Goal: Task Accomplishment & Management: Use online tool/utility

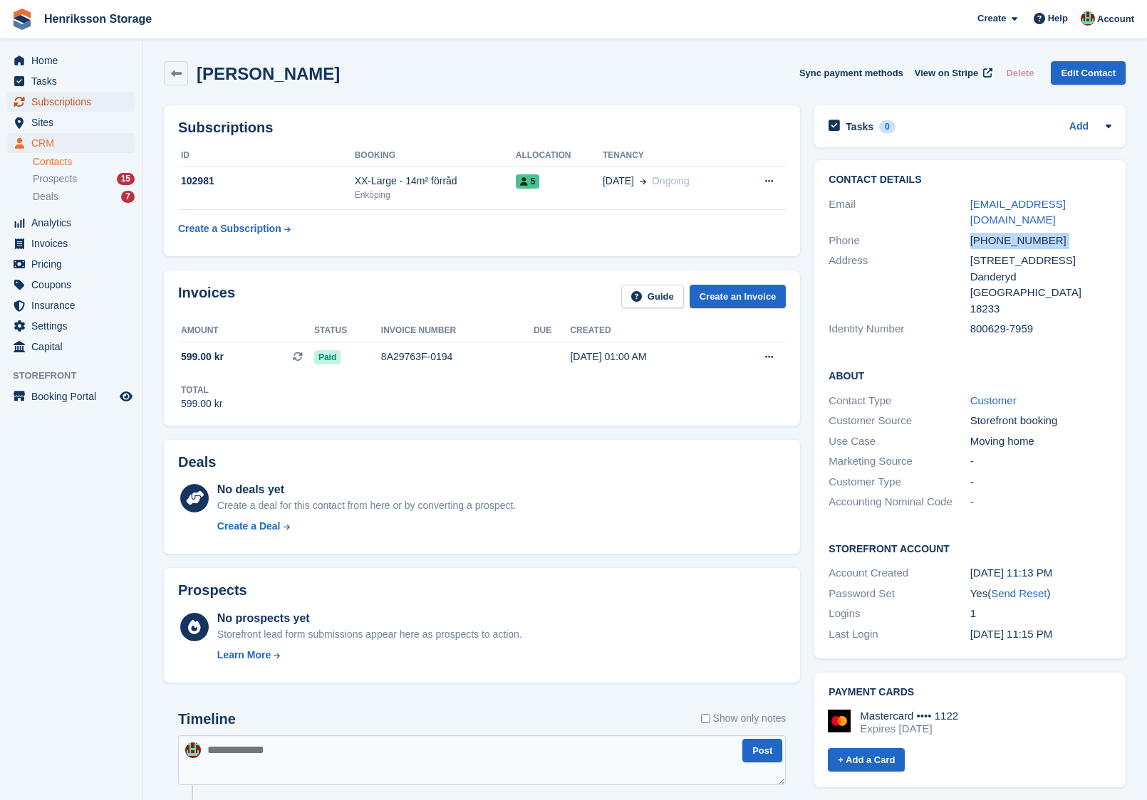
click at [66, 102] on span "Subscriptions" at bounding box center [73, 102] width 85 height 20
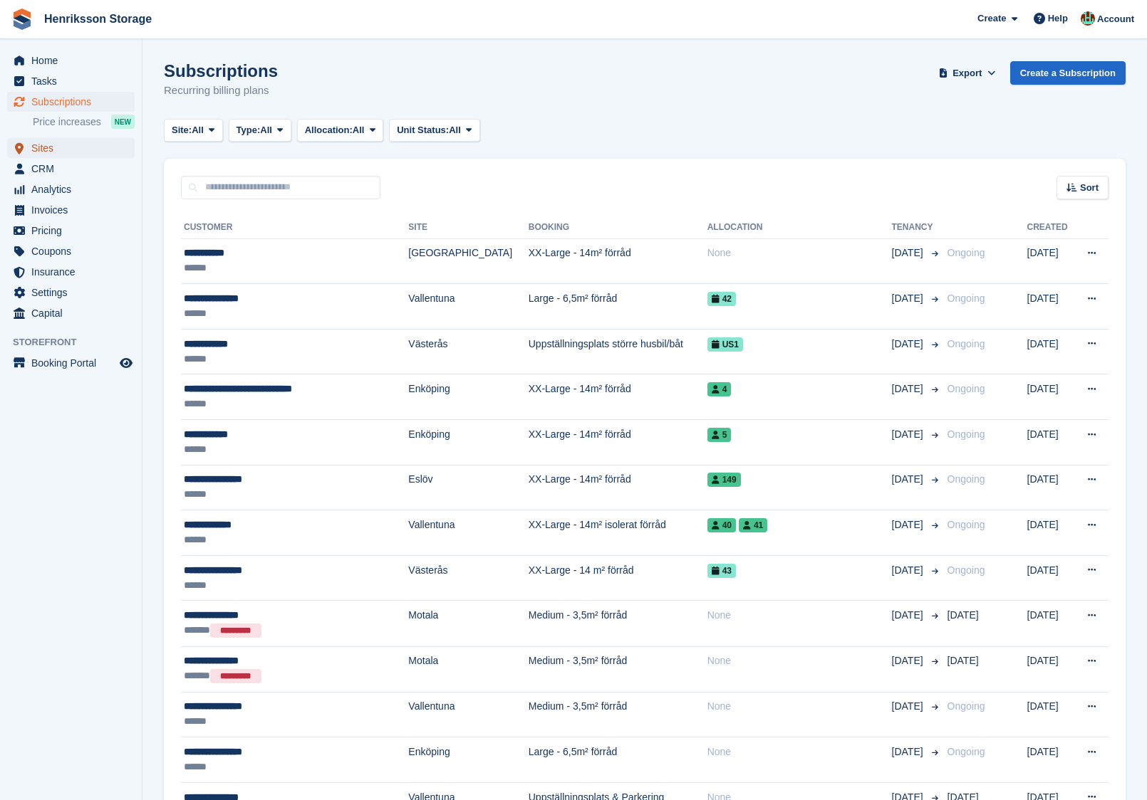
click at [84, 155] on span "Sites" at bounding box center [73, 148] width 85 height 20
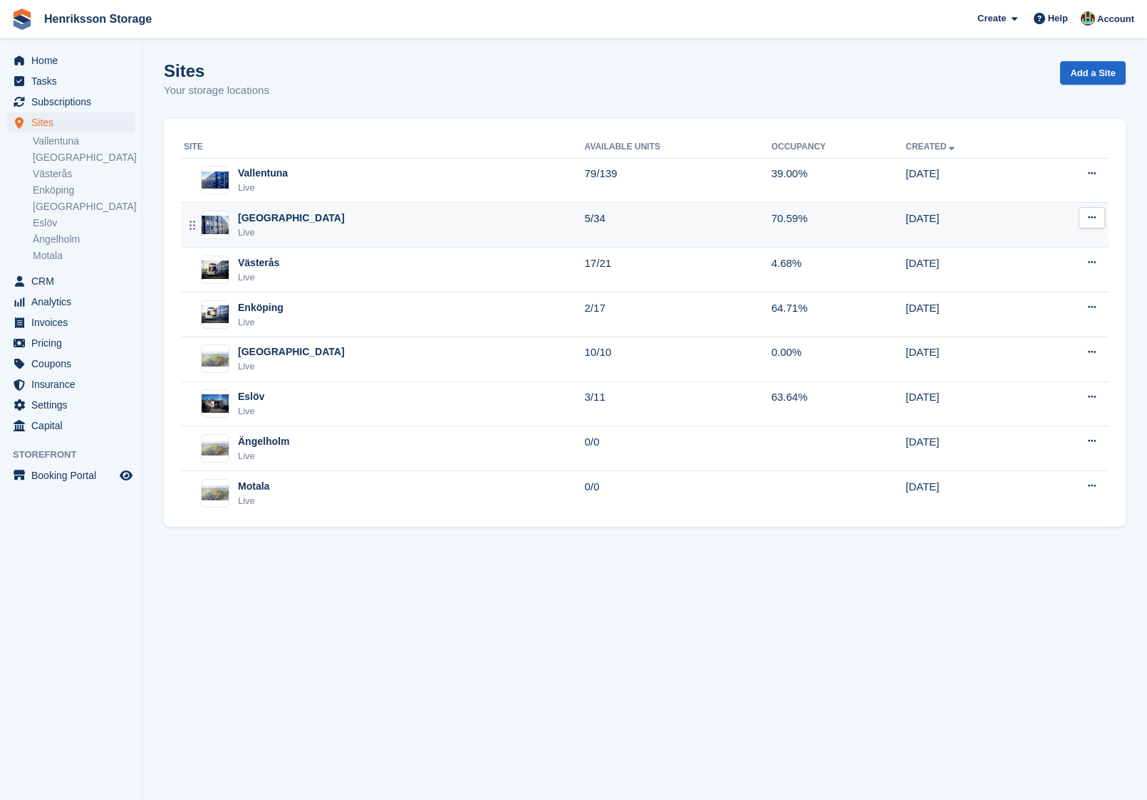
click at [382, 207] on td "Halmstad Live" at bounding box center [383, 225] width 404 height 45
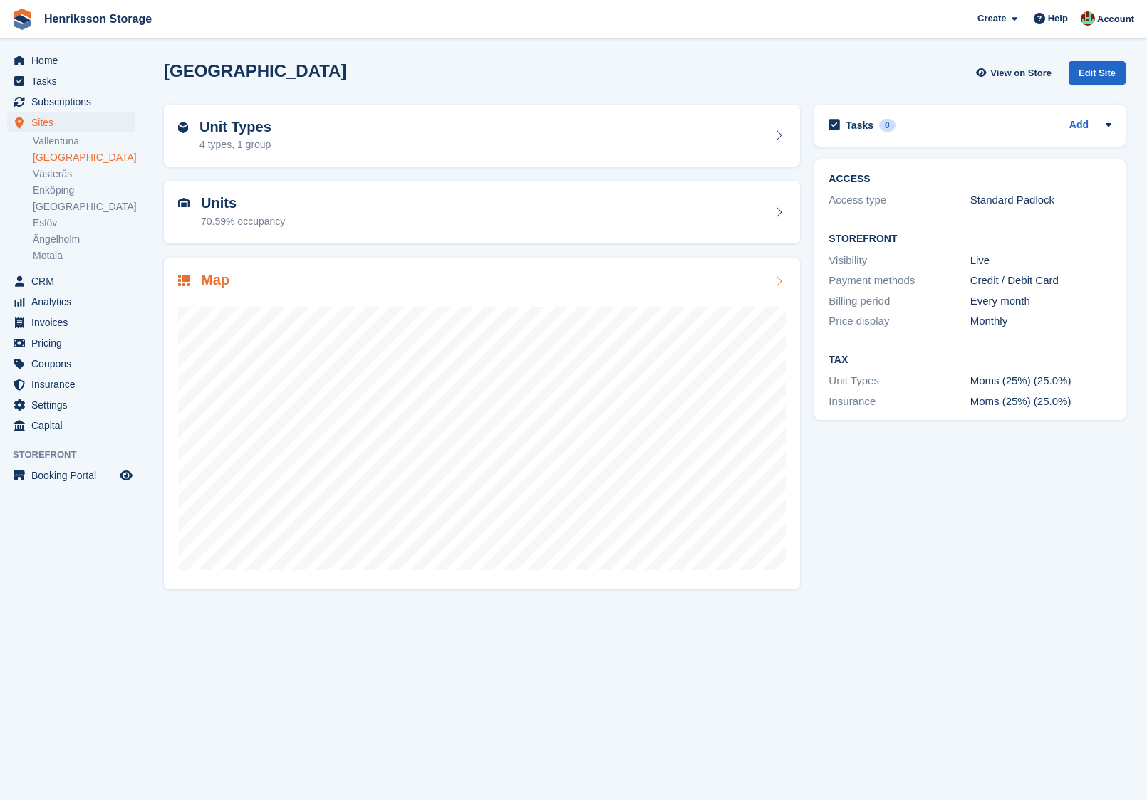
click at [421, 278] on div "Map" at bounding box center [481, 281] width 607 height 19
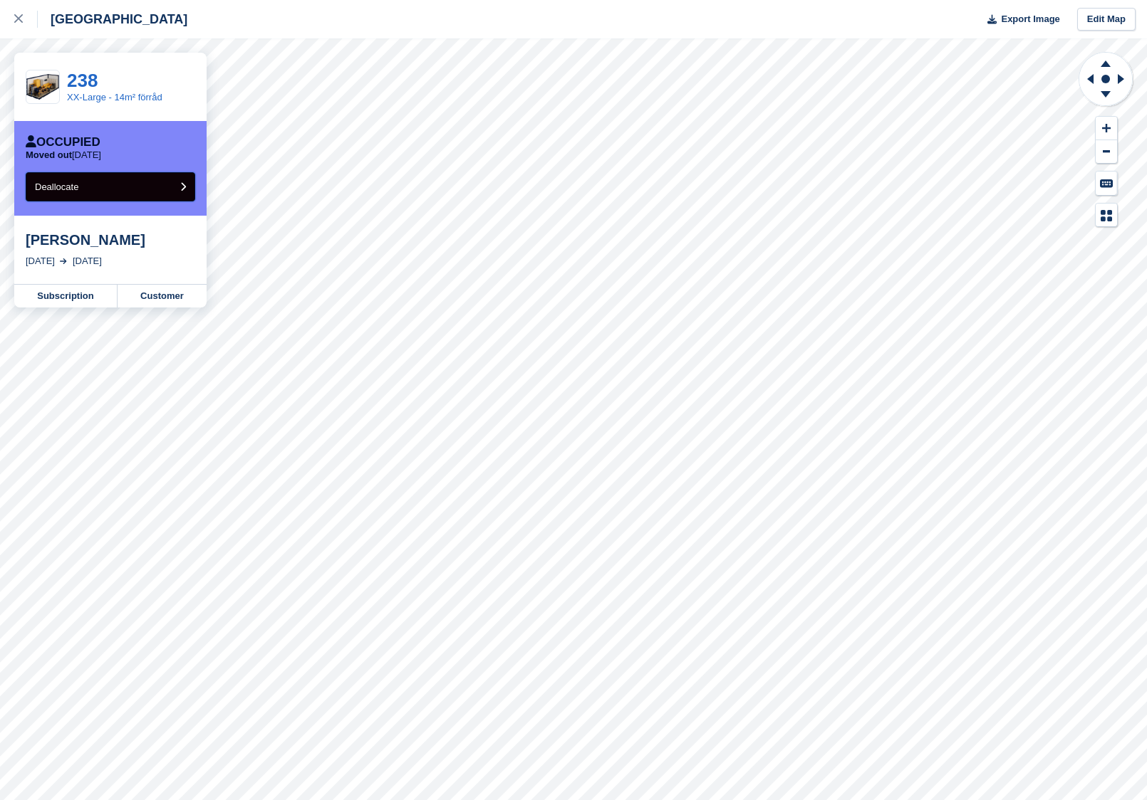
click at [160, 196] on button "Deallocate" at bounding box center [110, 186] width 169 height 29
